Goal: Navigation & Orientation: Find specific page/section

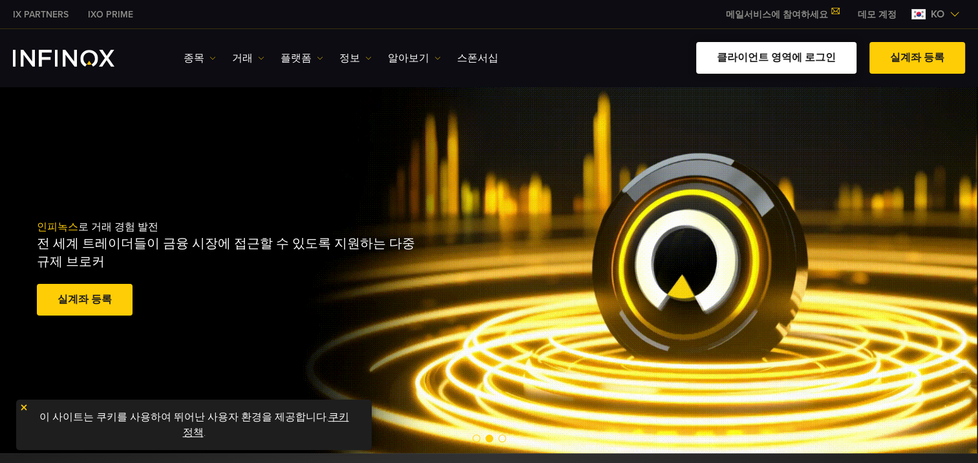
click at [773, 56] on link "클라이언트 영역에 로그인" at bounding box center [776, 58] width 160 height 32
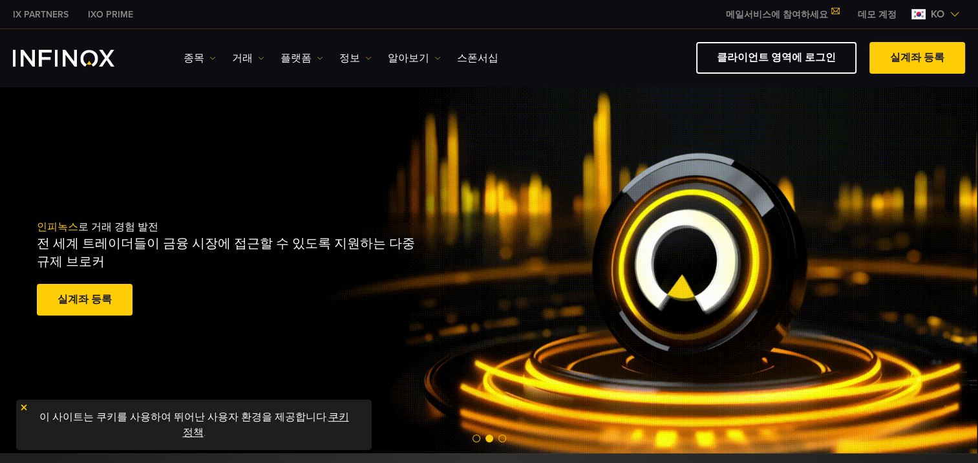
click at [336, 415] on link "쿠키 정책" at bounding box center [266, 424] width 166 height 28
click at [25, 405] on img at bounding box center [23, 407] width 9 height 9
